Goal: Task Accomplishment & Management: Manage account settings

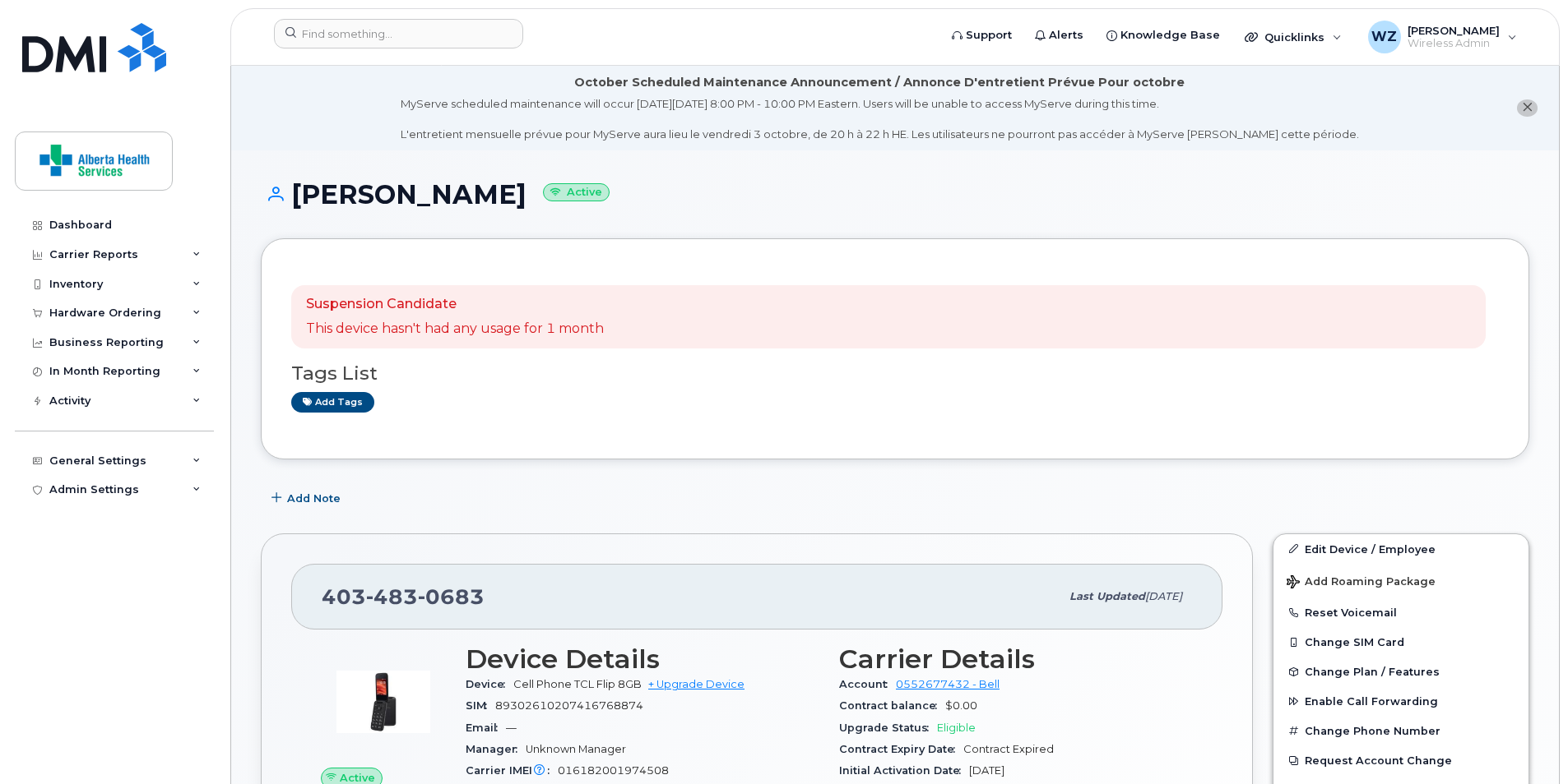
scroll to position [224, 0]
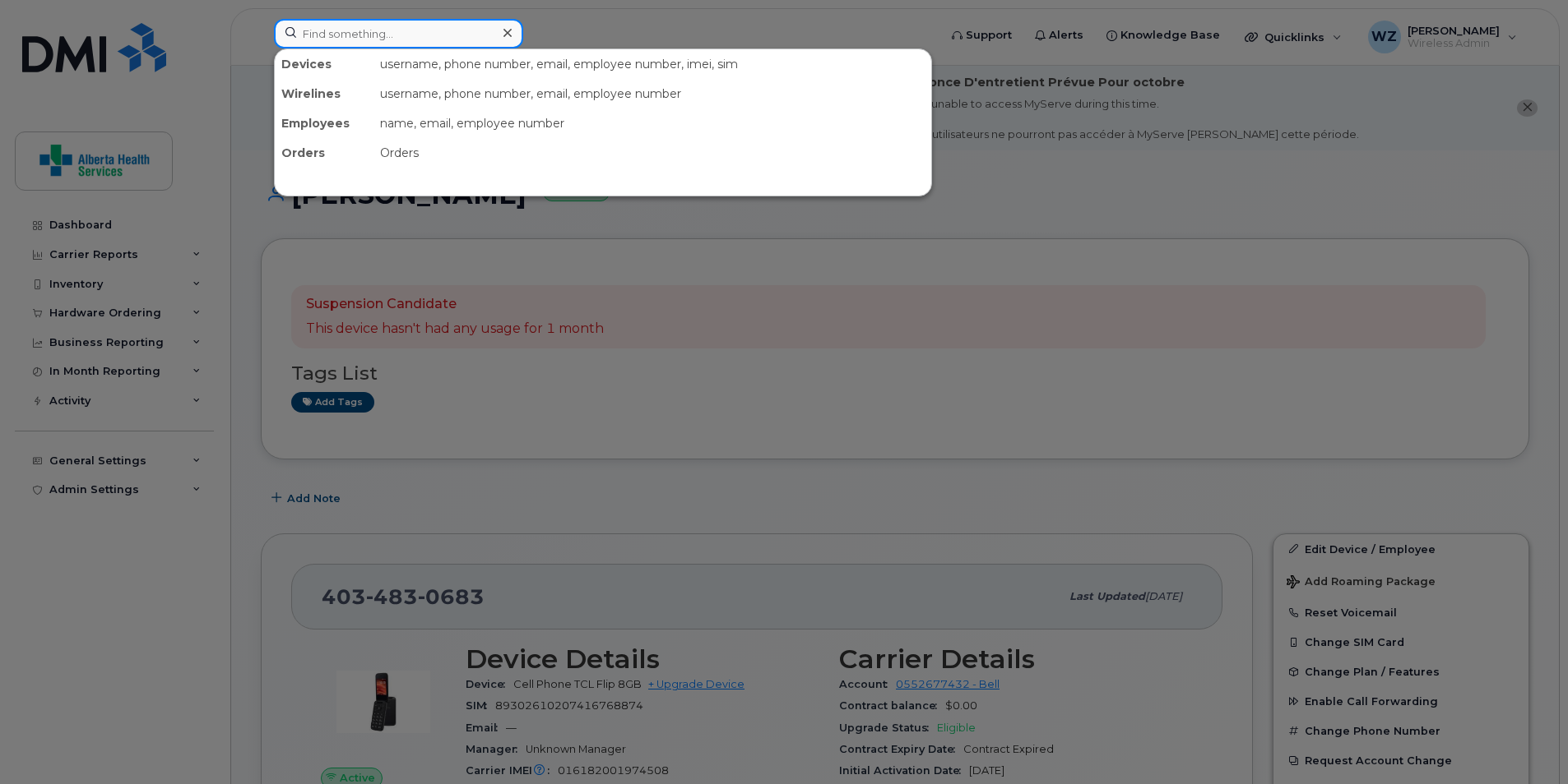
click at [362, 32] on input at bounding box center [399, 33] width 249 height 30
paste input "4037712057"
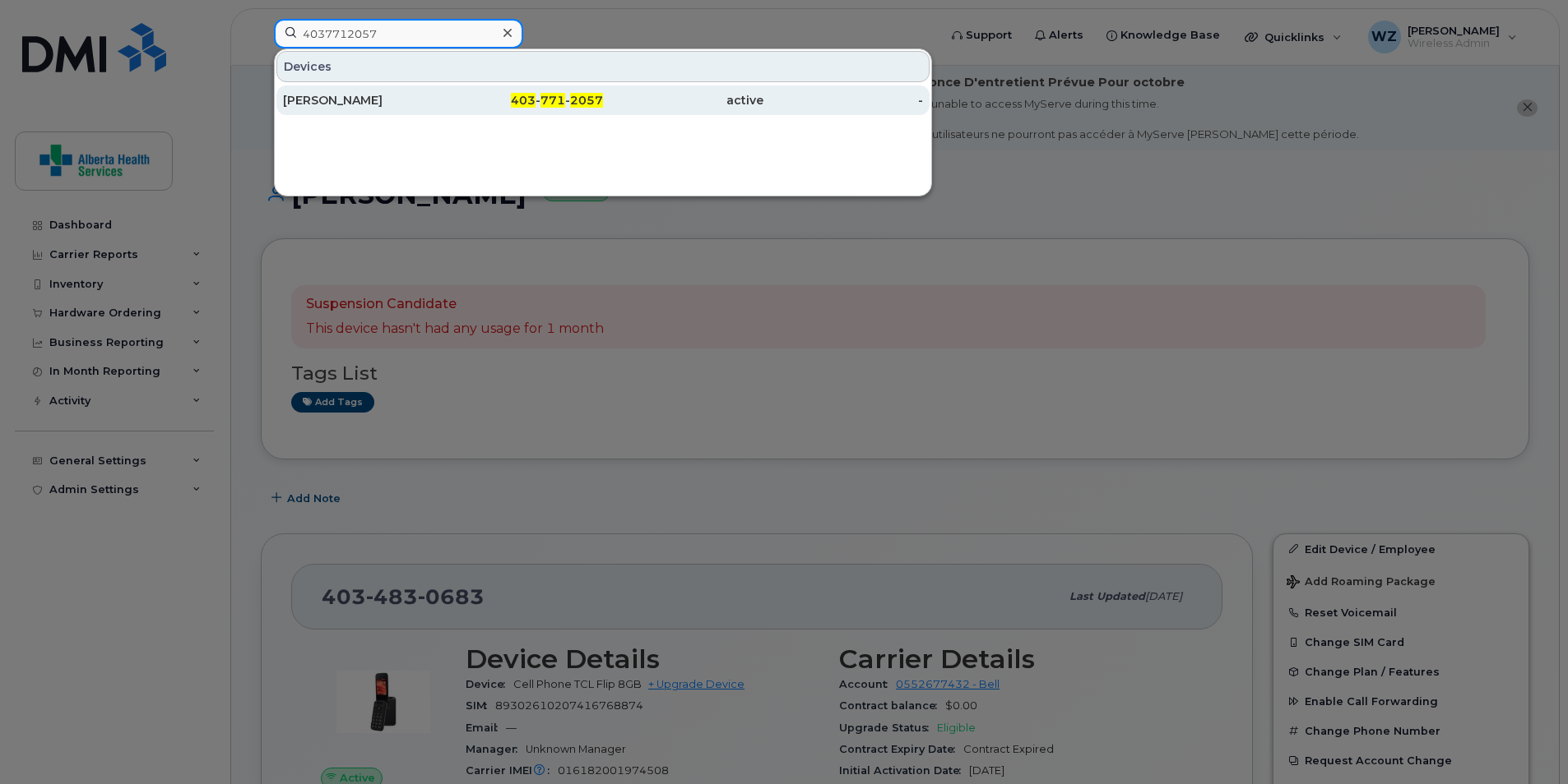
type input "4037712057"
click at [349, 102] on div "[PERSON_NAME]" at bounding box center [364, 100] width 160 height 16
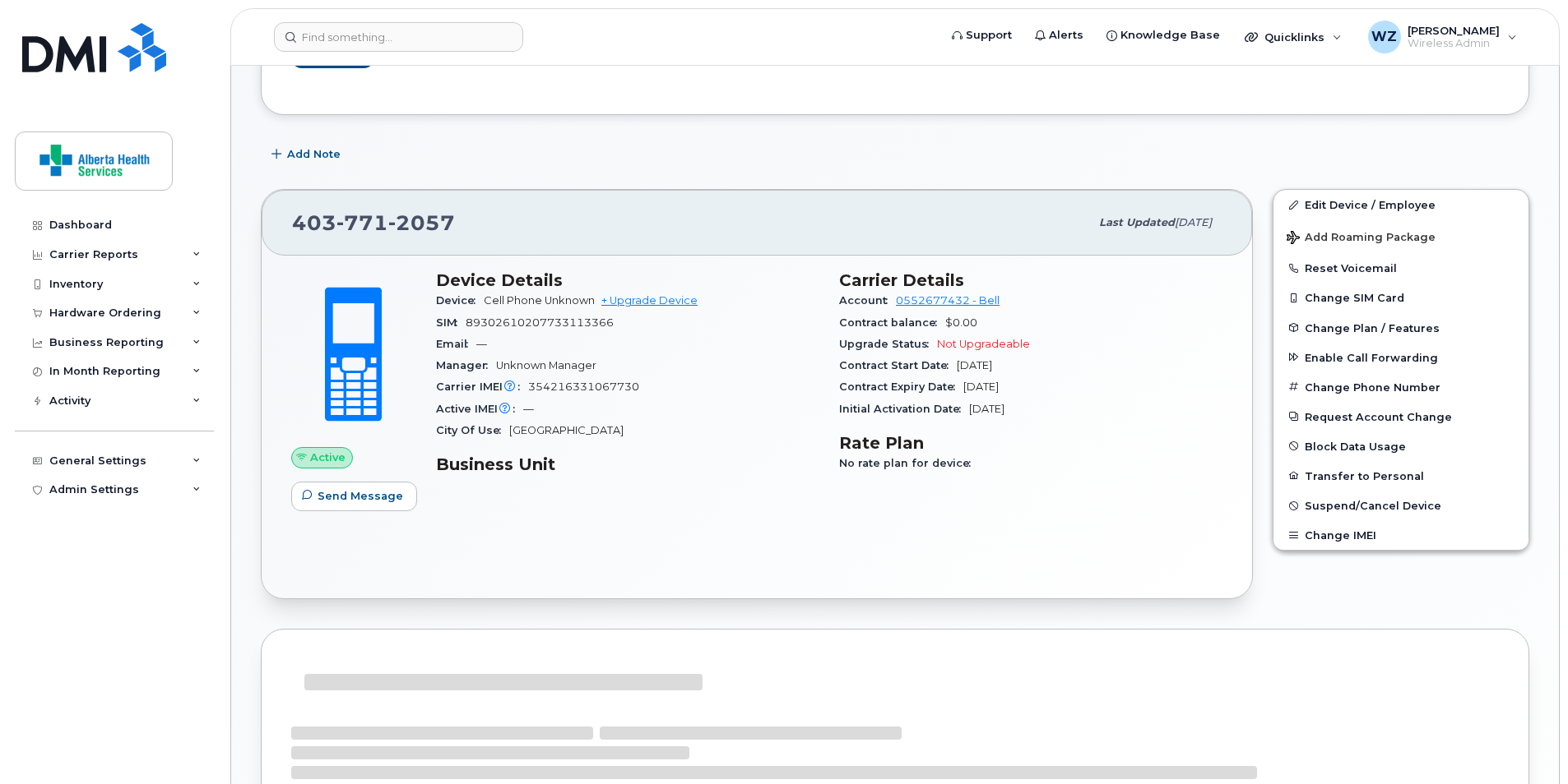
scroll to position [692, 0]
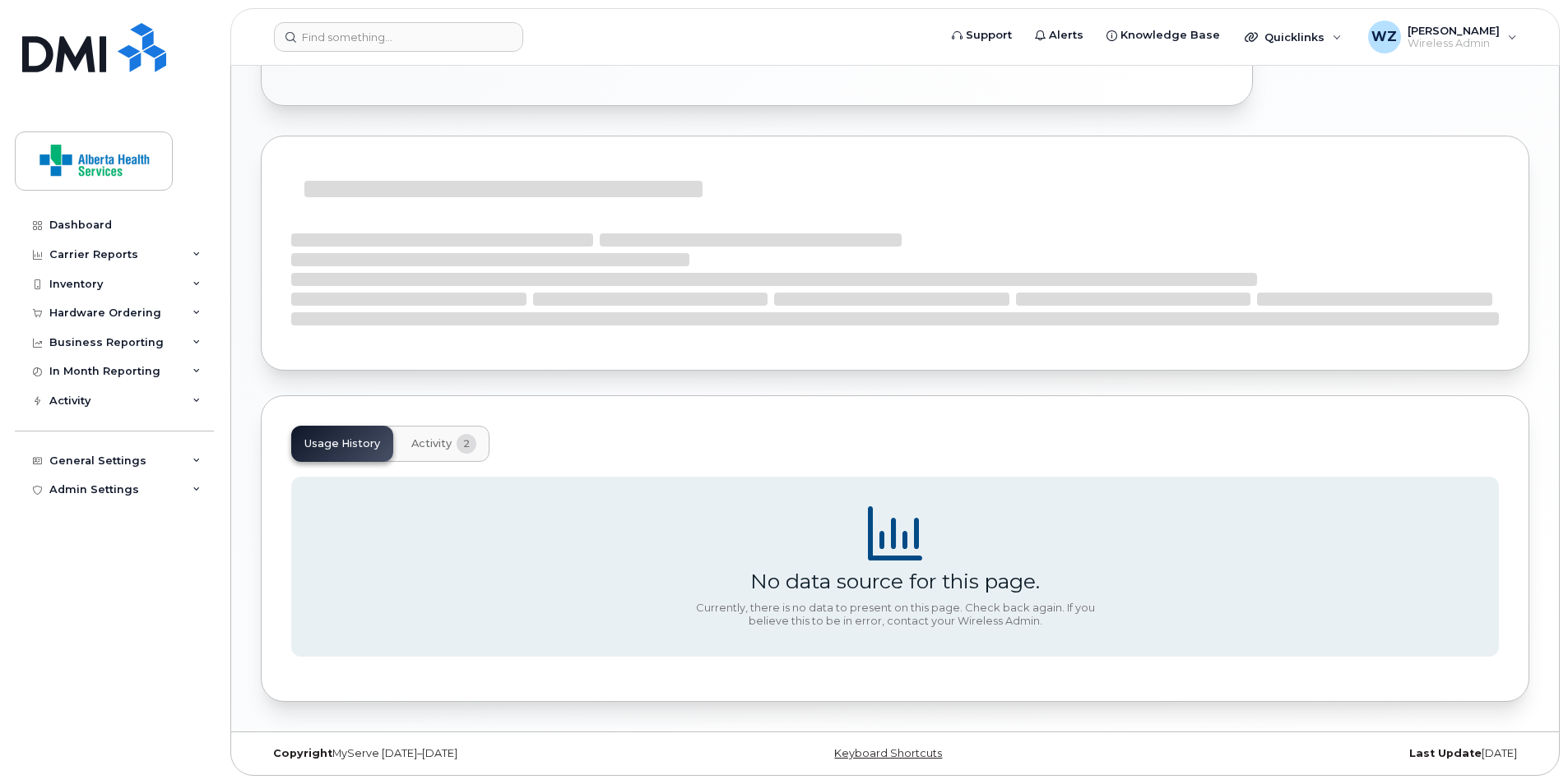
scroll to position [363, 0]
